Goal: Obtain resource: Obtain resource

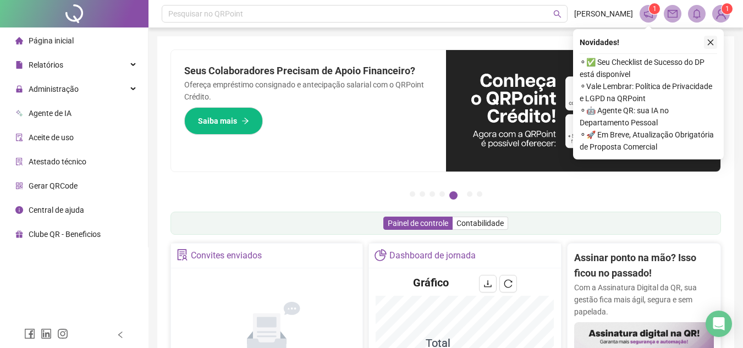
click at [712, 42] on icon "close" at bounding box center [711, 42] width 8 height 8
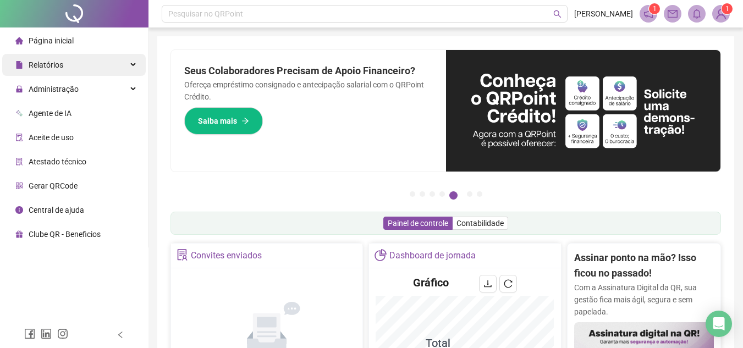
click at [42, 65] on span "Relatórios" at bounding box center [46, 64] width 35 height 9
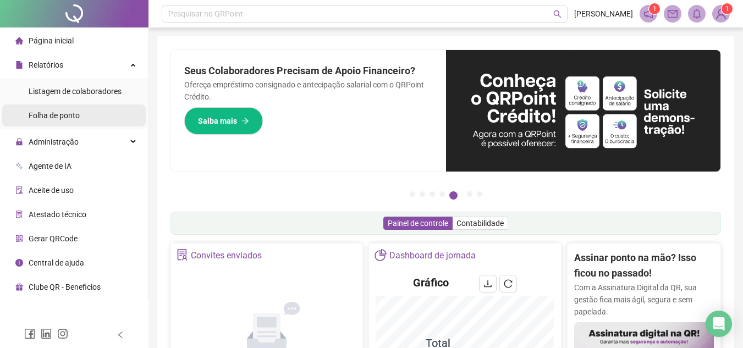
click at [58, 113] on span "Folha de ponto" at bounding box center [54, 115] width 51 height 9
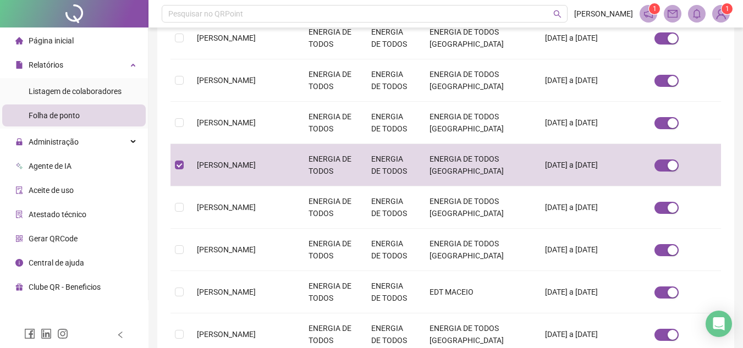
scroll to position [51, 0]
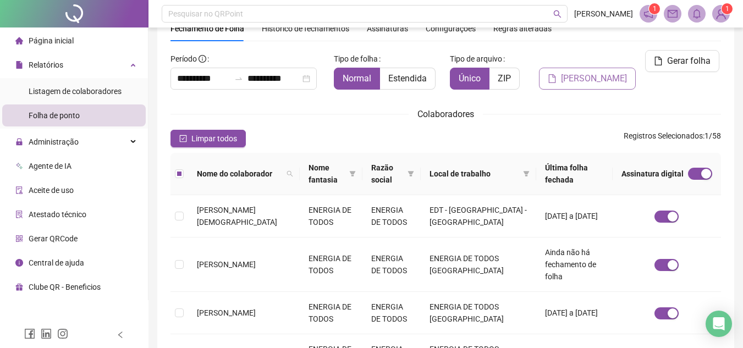
click at [594, 79] on span "[PERSON_NAME]" at bounding box center [594, 78] width 66 height 13
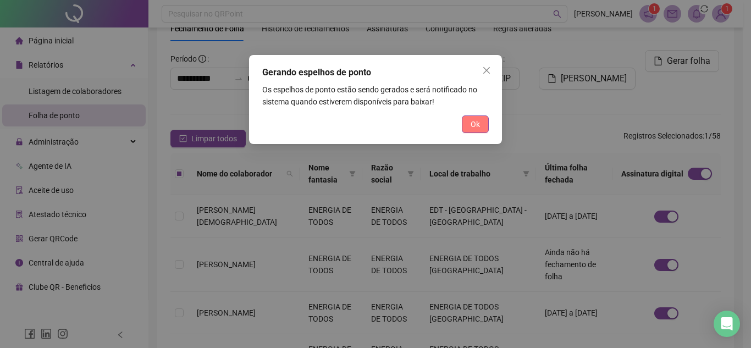
click at [474, 126] on span "Ok" at bounding box center [475, 124] width 9 height 12
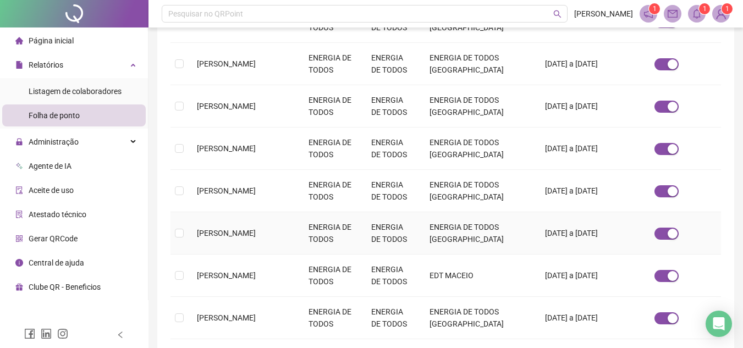
scroll to position [362, 0]
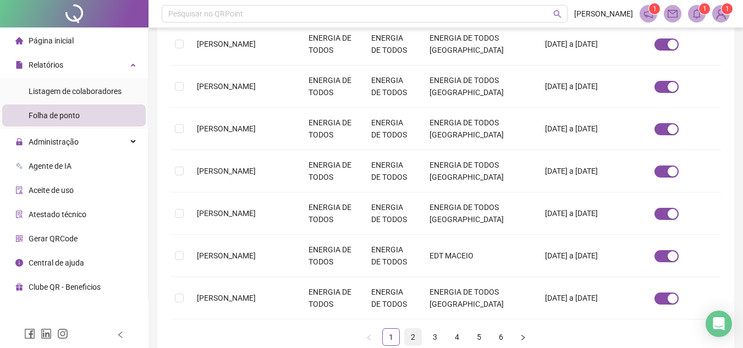
click at [408, 329] on link "2" at bounding box center [413, 337] width 16 height 16
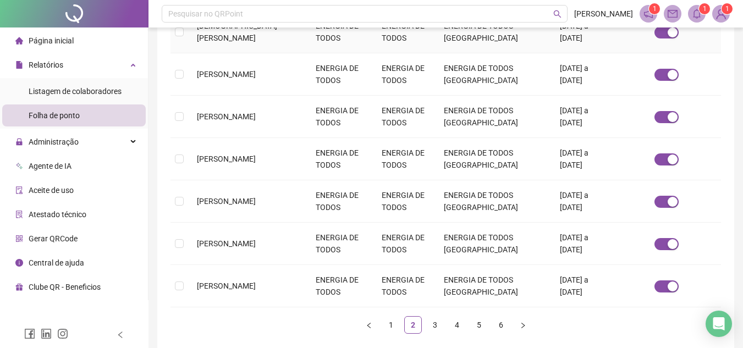
scroll to position [51, 0]
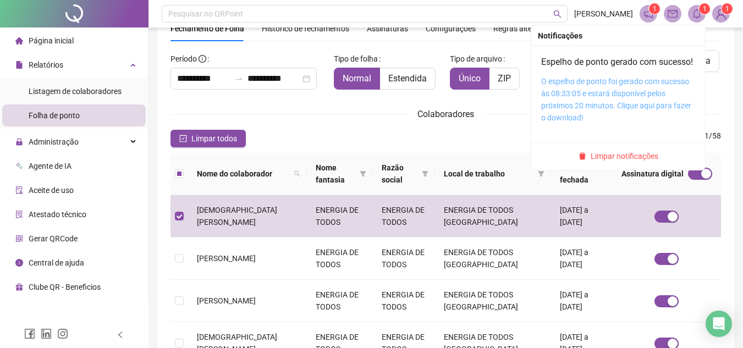
click at [594, 106] on link "O espelho de ponto foi gerado com sucesso às 08:33:05 e estará disponível pelos…" at bounding box center [616, 99] width 150 height 45
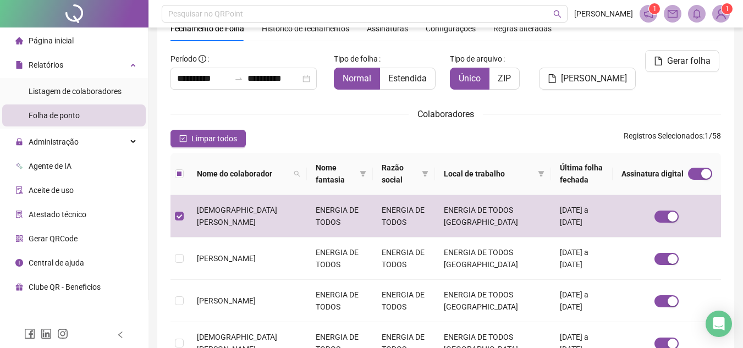
click at [739, 32] on div "**********" at bounding box center [445, 331] width 594 height 765
click at [671, 15] on icon "mail" at bounding box center [673, 14] width 10 height 10
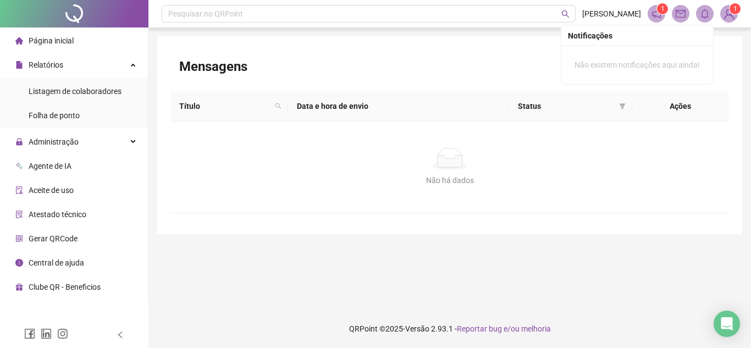
click at [706, 14] on icon "bell" at bounding box center [705, 14] width 10 height 10
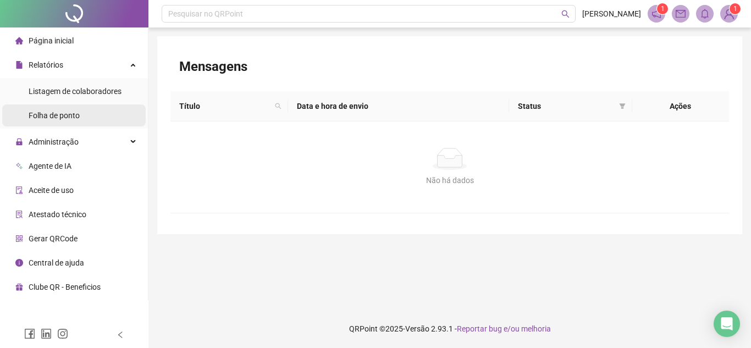
click at [59, 116] on span "Folha de ponto" at bounding box center [54, 115] width 51 height 9
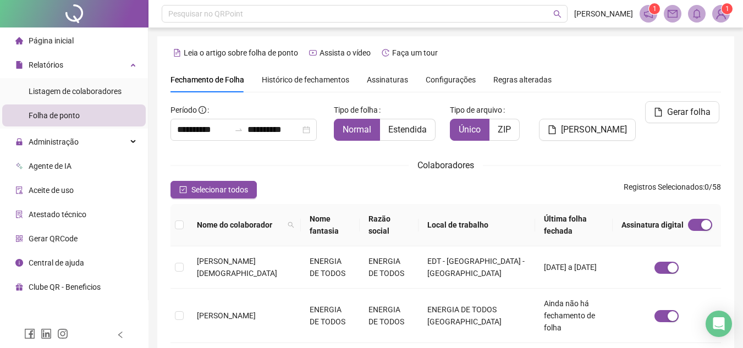
scroll to position [51, 0]
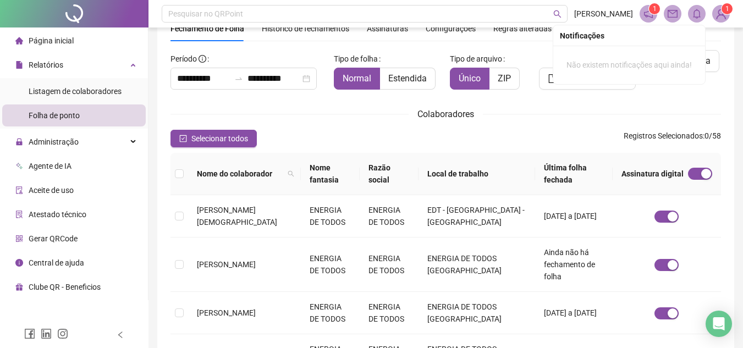
click at [696, 10] on icon "bell" at bounding box center [697, 14] width 10 height 10
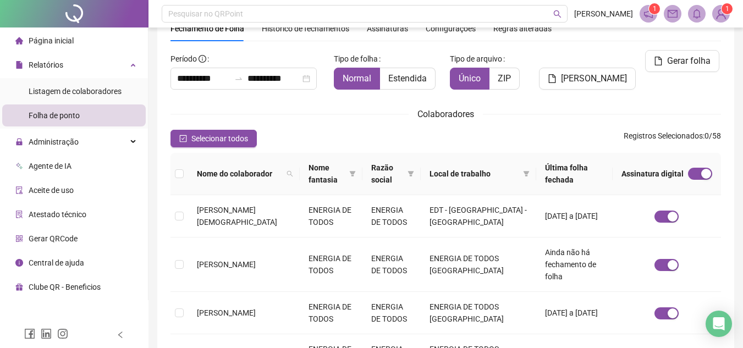
click at [689, 17] on span at bounding box center [697, 14] width 18 height 18
click at [697, 13] on icon "bell" at bounding box center [697, 14] width 10 height 10
click at [650, 14] on icon "notification" at bounding box center [648, 14] width 10 height 10
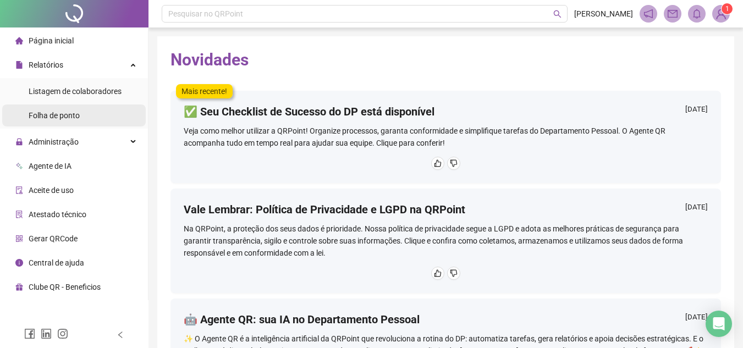
click at [53, 113] on span "Folha de ponto" at bounding box center [54, 115] width 51 height 9
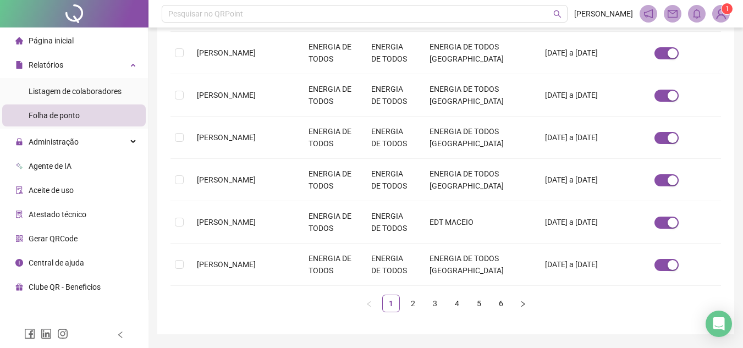
scroll to position [402, 0]
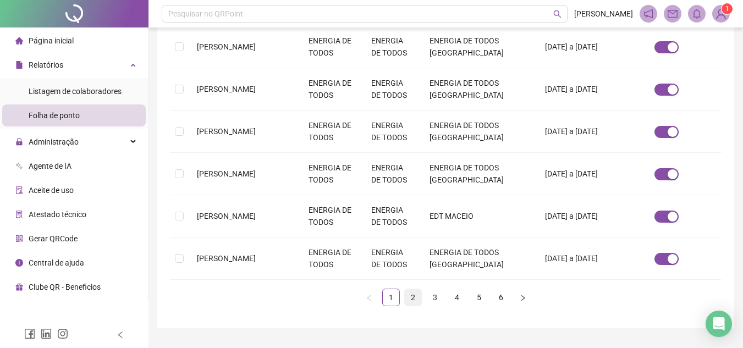
click at [414, 289] on link "2" at bounding box center [413, 297] width 16 height 16
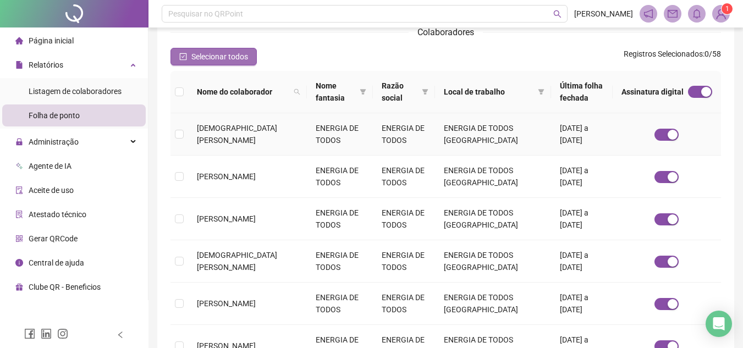
scroll to position [51, 0]
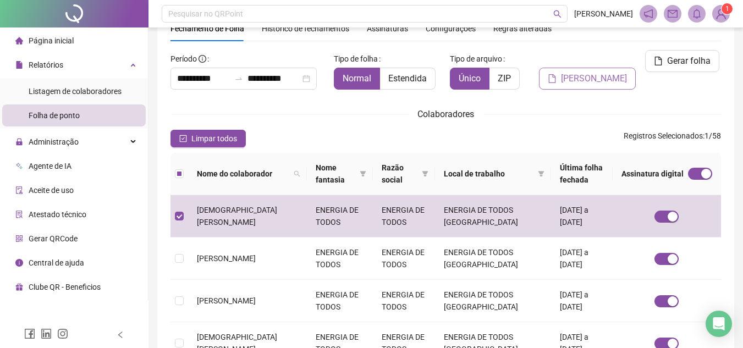
click at [580, 81] on span "[PERSON_NAME]" at bounding box center [594, 78] width 66 height 13
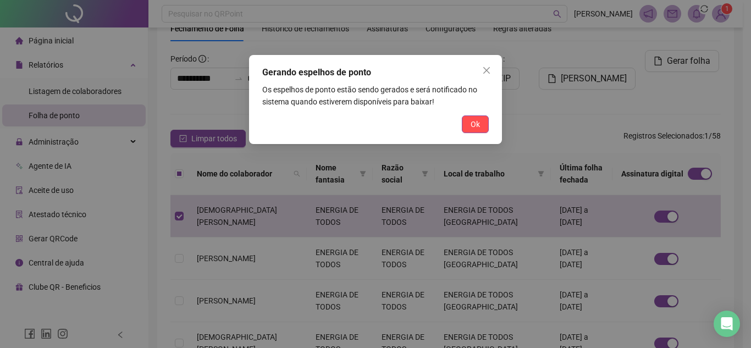
click at [471, 123] on span "Ok" at bounding box center [475, 124] width 9 height 12
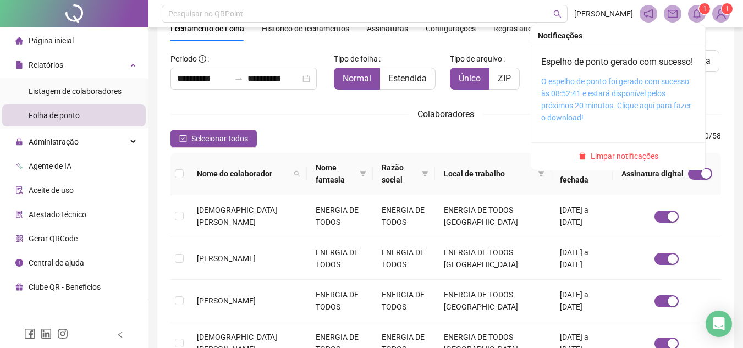
click at [603, 103] on link "O espelho de ponto foi gerado com sucesso às 08:52:41 e estará disponível pelos…" at bounding box center [616, 99] width 150 height 45
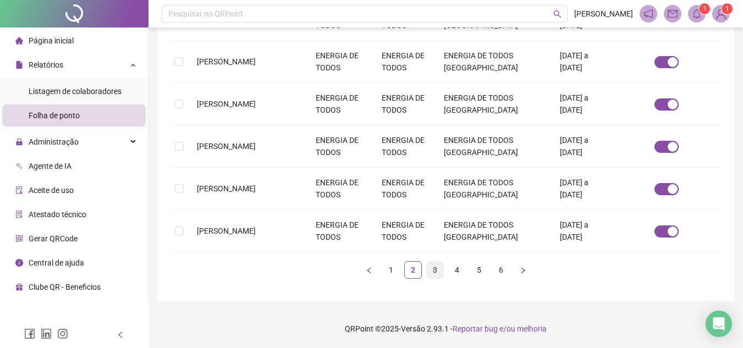
click at [432, 266] on link "3" at bounding box center [435, 270] width 16 height 16
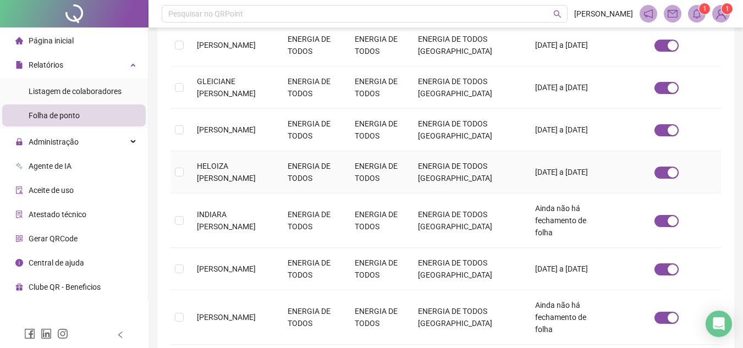
scroll to position [381, 0]
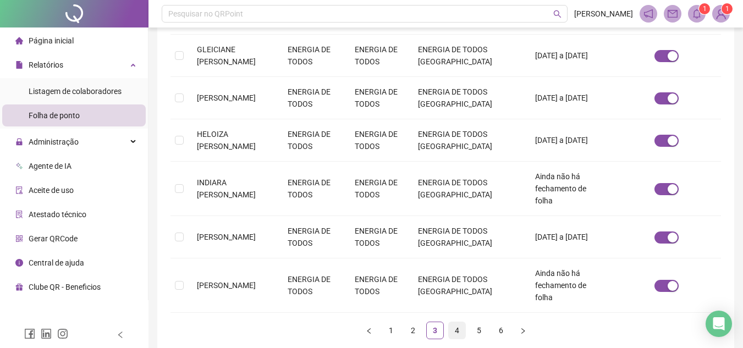
click at [453, 322] on link "4" at bounding box center [457, 330] width 16 height 16
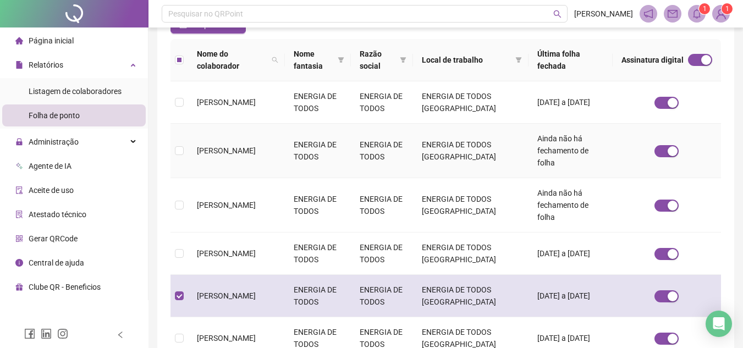
scroll to position [51, 0]
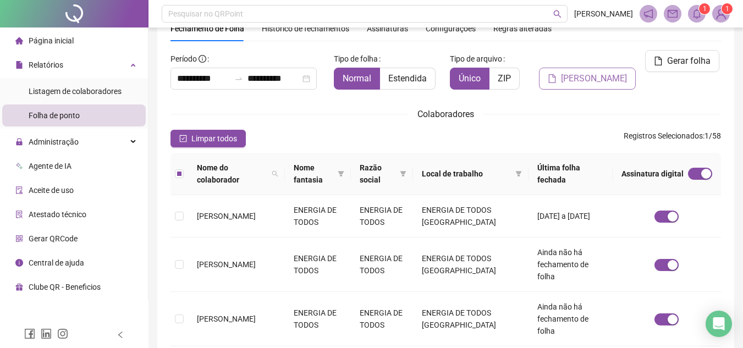
click at [593, 80] on span "[PERSON_NAME]" at bounding box center [594, 78] width 66 height 13
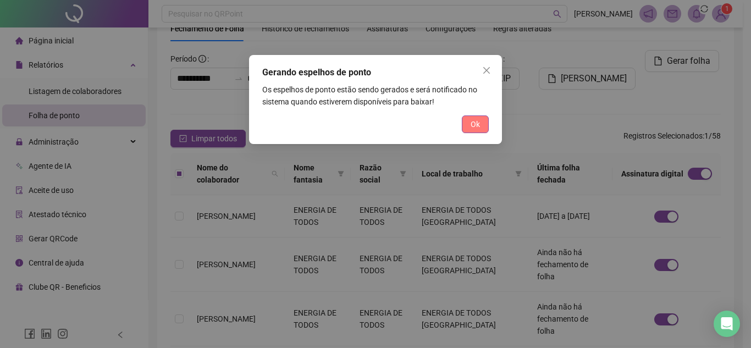
click at [475, 125] on span "Ok" at bounding box center [475, 124] width 9 height 12
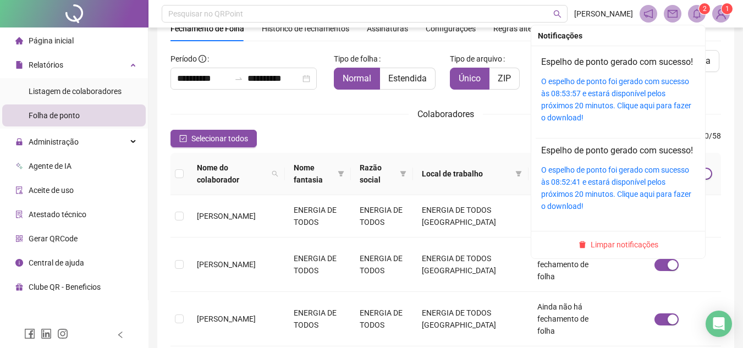
click at [696, 12] on icon "bell" at bounding box center [697, 14] width 10 height 10
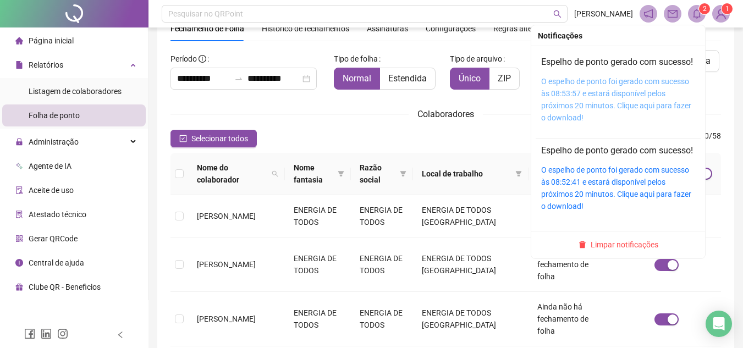
click at [570, 99] on link "O espelho de ponto foi gerado com sucesso às 08:53:57 e estará disponível pelos…" at bounding box center [616, 99] width 150 height 45
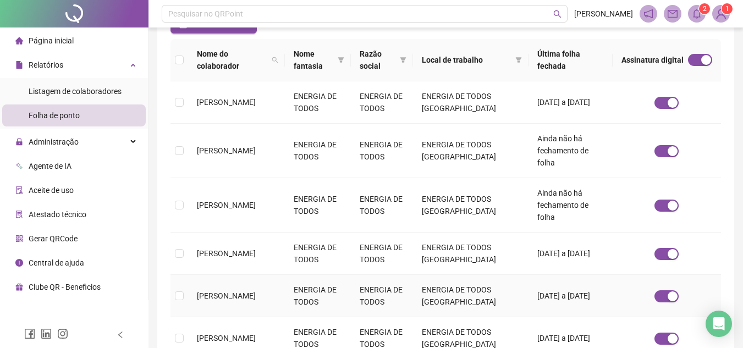
scroll to position [417, 0]
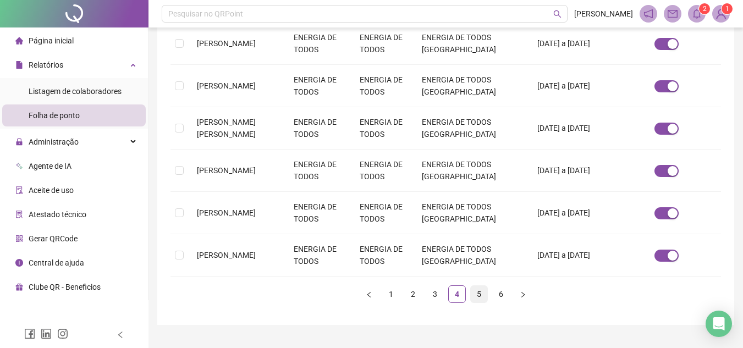
click at [476, 286] on link "5" at bounding box center [479, 294] width 16 height 16
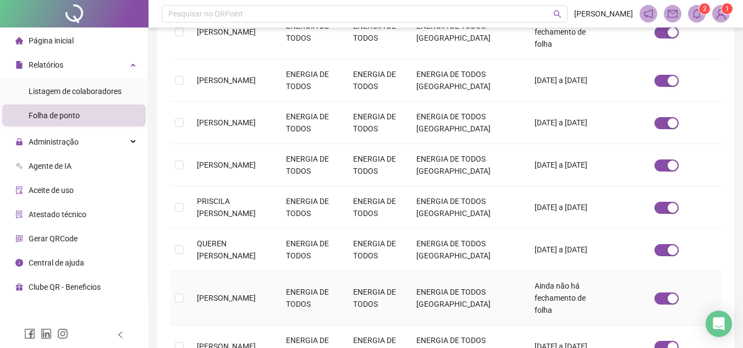
scroll to position [381, 0]
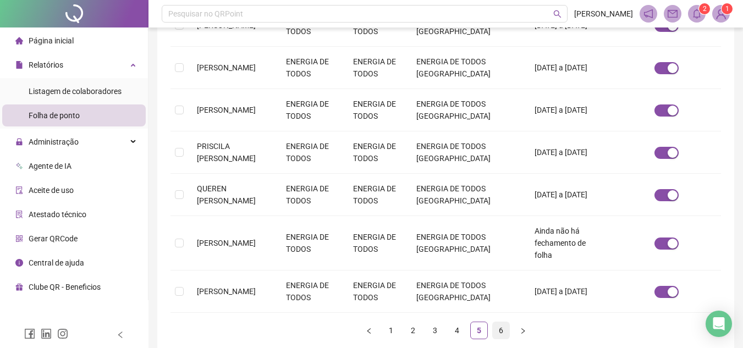
click at [500, 322] on link "6" at bounding box center [501, 330] width 16 height 16
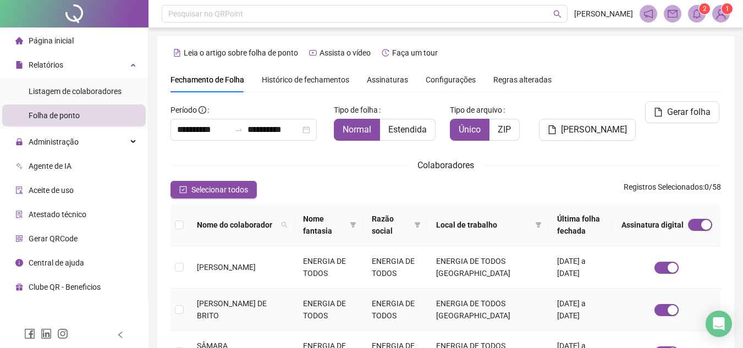
scroll to position [51, 0]
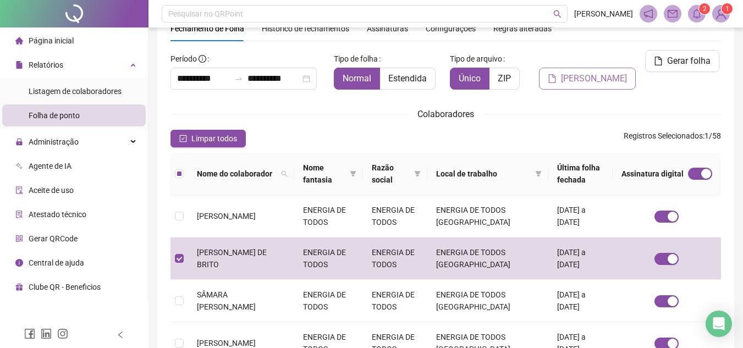
click at [587, 78] on span "[PERSON_NAME]" at bounding box center [594, 78] width 66 height 13
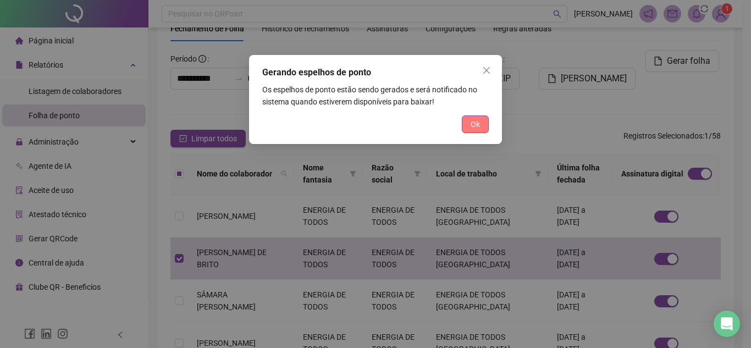
click at [472, 123] on span "Ok" at bounding box center [475, 124] width 9 height 12
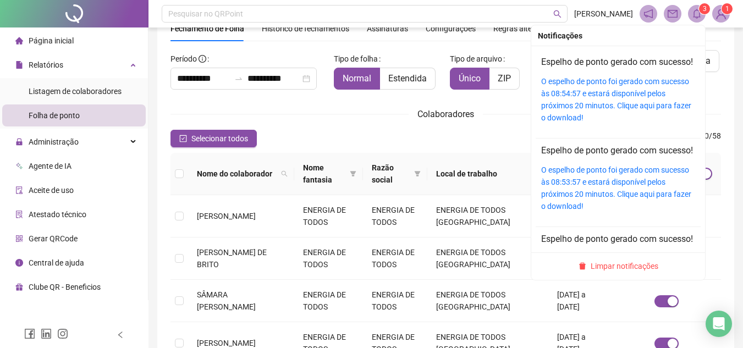
click at [701, 13] on sup "3" at bounding box center [704, 8] width 11 height 11
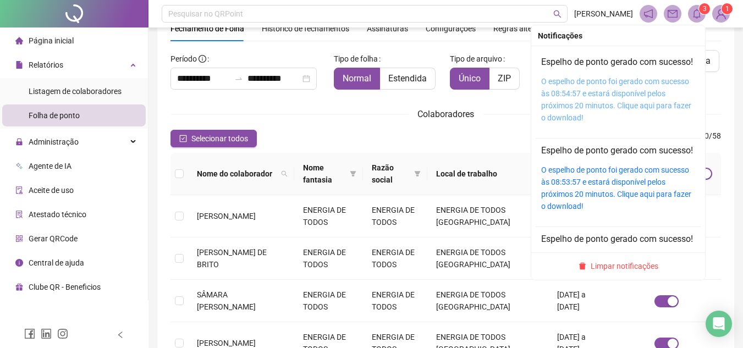
click at [552, 107] on link "O espelho de ponto foi gerado com sucesso às 08:54:57 e estará disponível pelos…" at bounding box center [616, 99] width 150 height 45
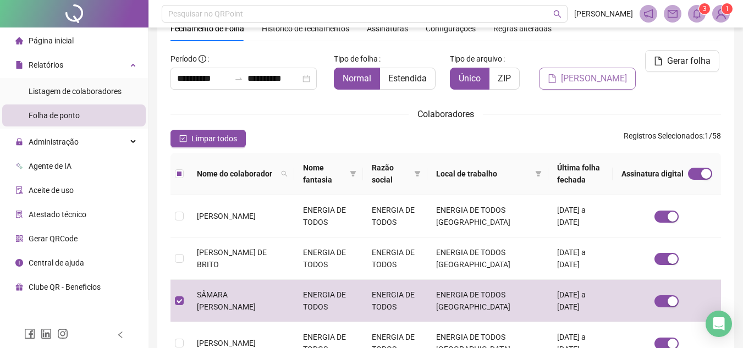
click at [588, 78] on span "[PERSON_NAME]" at bounding box center [594, 78] width 66 height 13
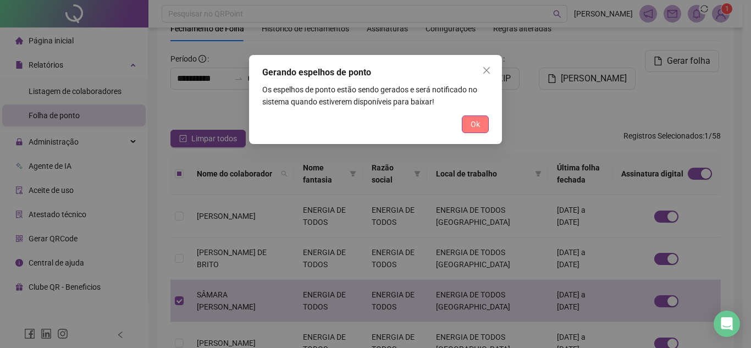
click at [473, 124] on span "Ok" at bounding box center [475, 124] width 9 height 12
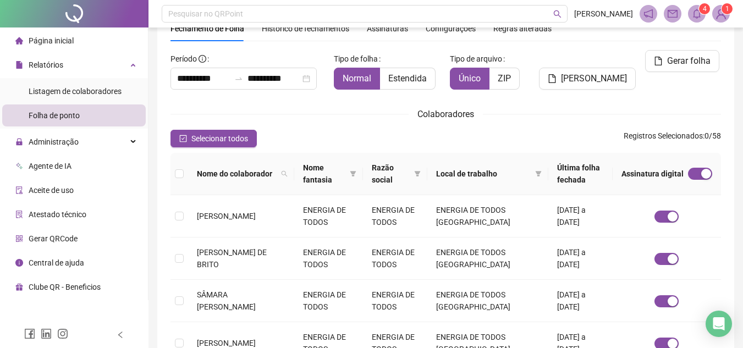
click at [703, 17] on span at bounding box center [697, 14] width 18 height 18
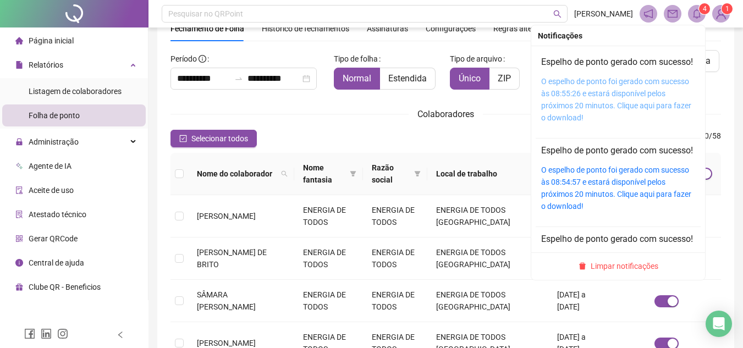
click at [587, 118] on link "O espelho de ponto foi gerado com sucesso às 08:55:26 e estará disponível pelos…" at bounding box center [616, 99] width 150 height 45
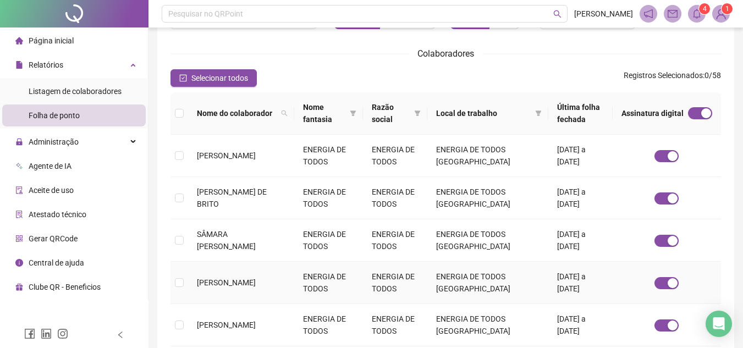
scroll to position [165, 0]
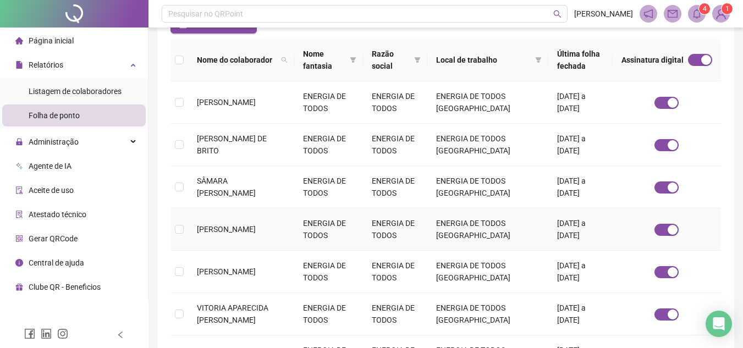
click at [184, 232] on td at bounding box center [179, 229] width 18 height 42
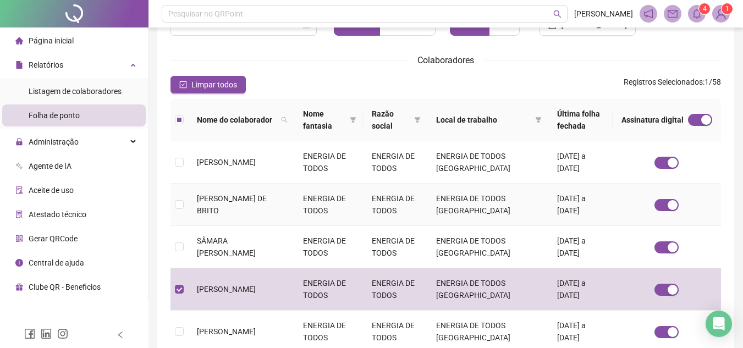
scroll to position [51, 0]
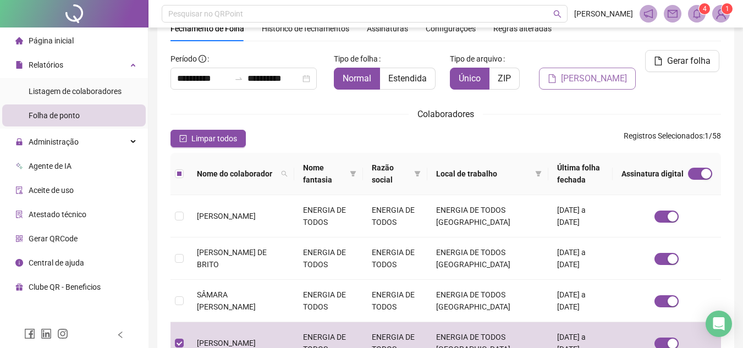
click at [593, 84] on span "[PERSON_NAME]" at bounding box center [594, 78] width 66 height 13
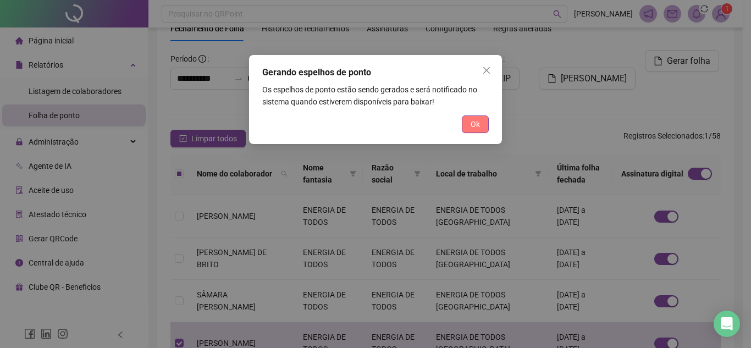
click at [472, 128] on span "Ok" at bounding box center [475, 124] width 9 height 12
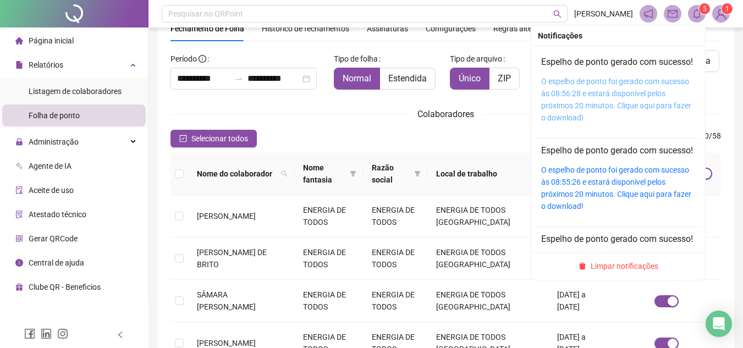
click at [572, 98] on link "O espelho de ponto foi gerado com sucesso às 08:56:28 e estará disponível pelos…" at bounding box center [616, 99] width 150 height 45
